Goal: Information Seeking & Learning: Learn about a topic

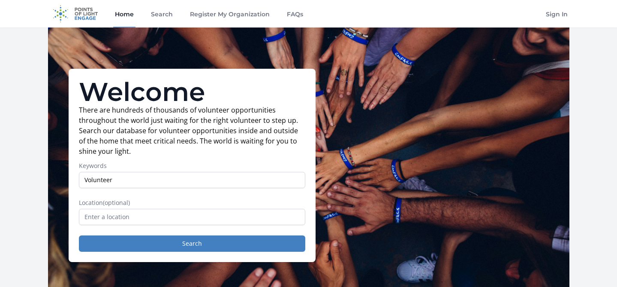
type input "Volunteer"
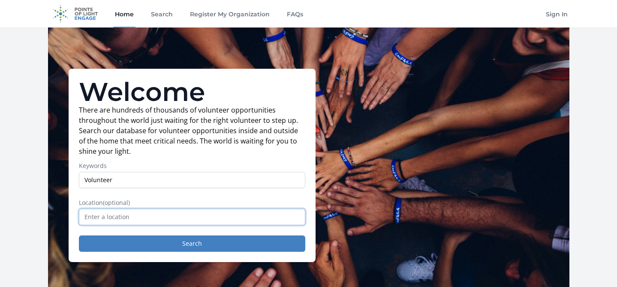
click at [199, 223] on input "text" at bounding box center [192, 217] width 227 height 16
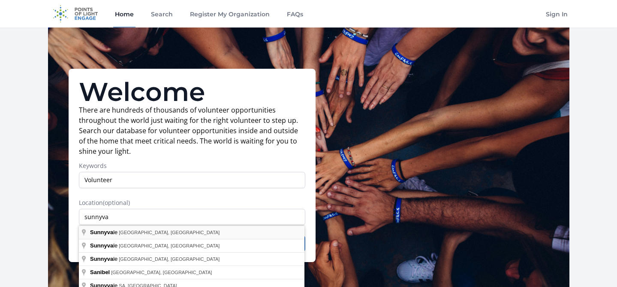
type input "[GEOGRAPHIC_DATA], [GEOGRAPHIC_DATA], [GEOGRAPHIC_DATA]"
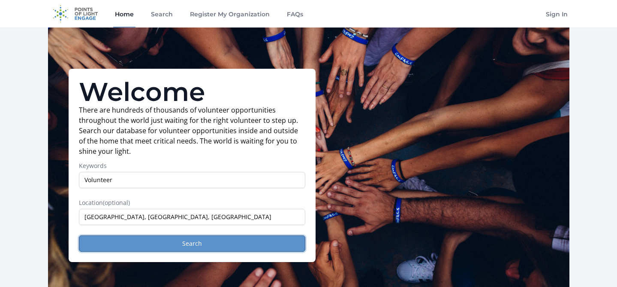
click at [163, 241] on button "Search" at bounding box center [192, 243] width 227 height 16
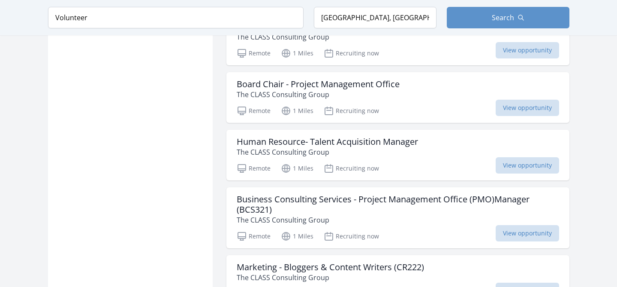
scroll to position [747, 0]
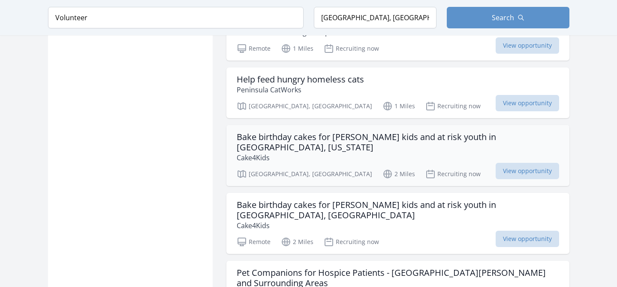
scroll to position [1651, 0]
